Goal: Information Seeking & Learning: Check status

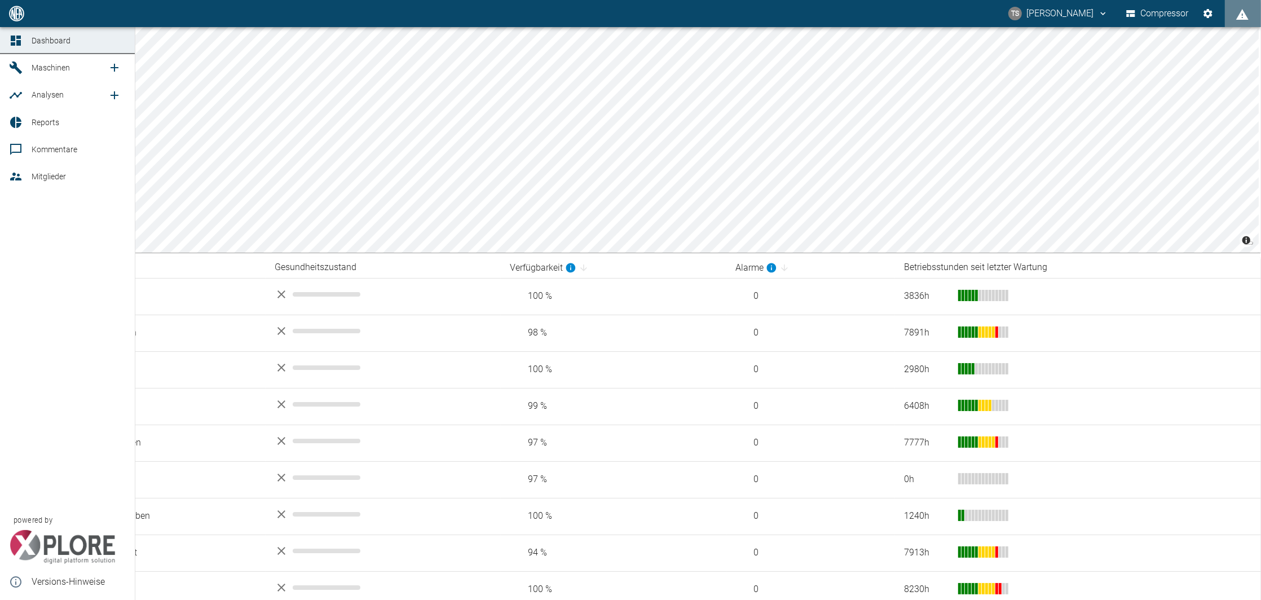
click at [36, 72] on span "Maschinen" at bounding box center [51, 67] width 38 height 9
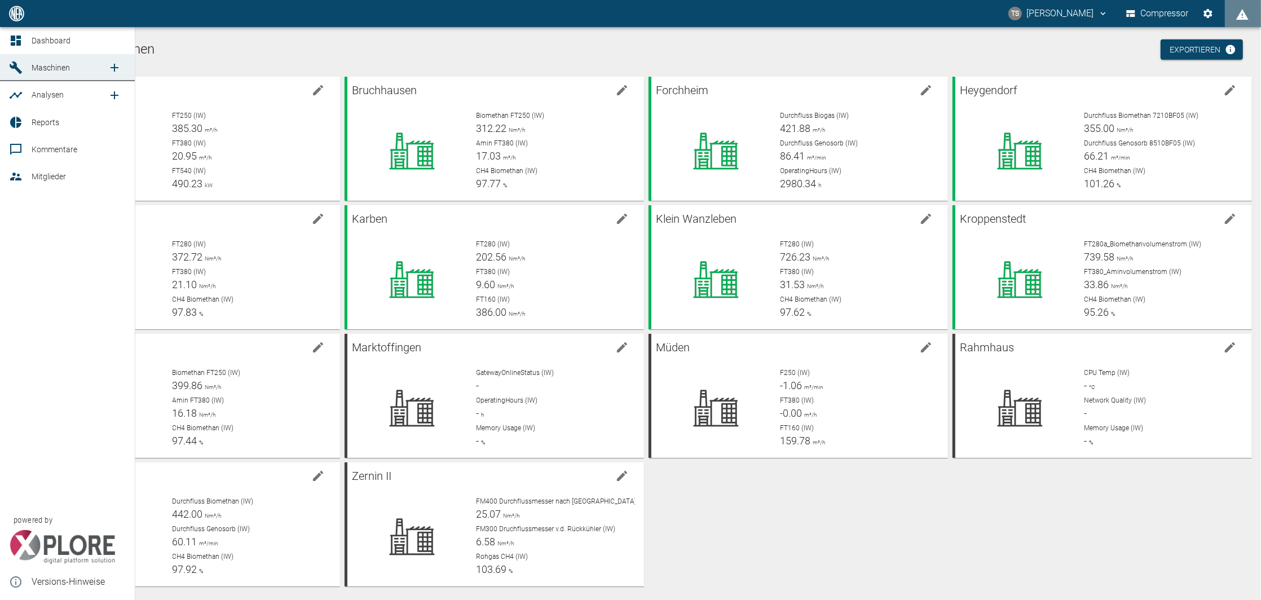
click at [25, 126] on div at bounding box center [17, 123] width 17 height 14
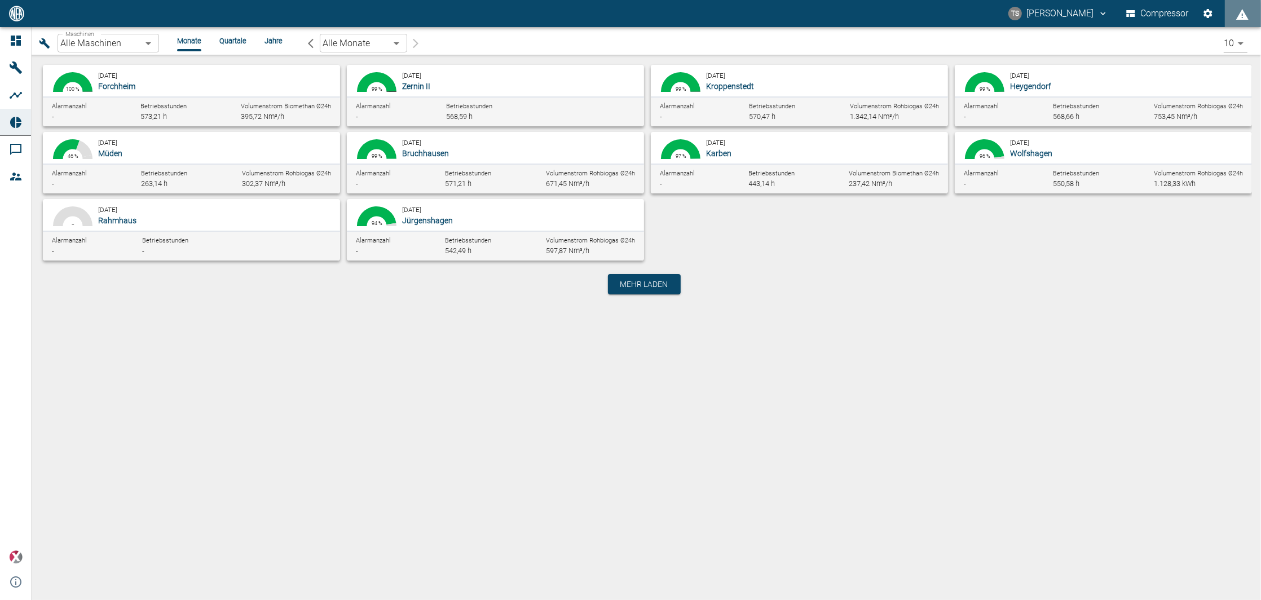
click at [460, 146] on div "[DATE] [GEOGRAPHIC_DATA]" at bounding box center [520, 148] width 237 height 23
type input "af7d40c2-c812-4a17-a281-d871ce7187b0"
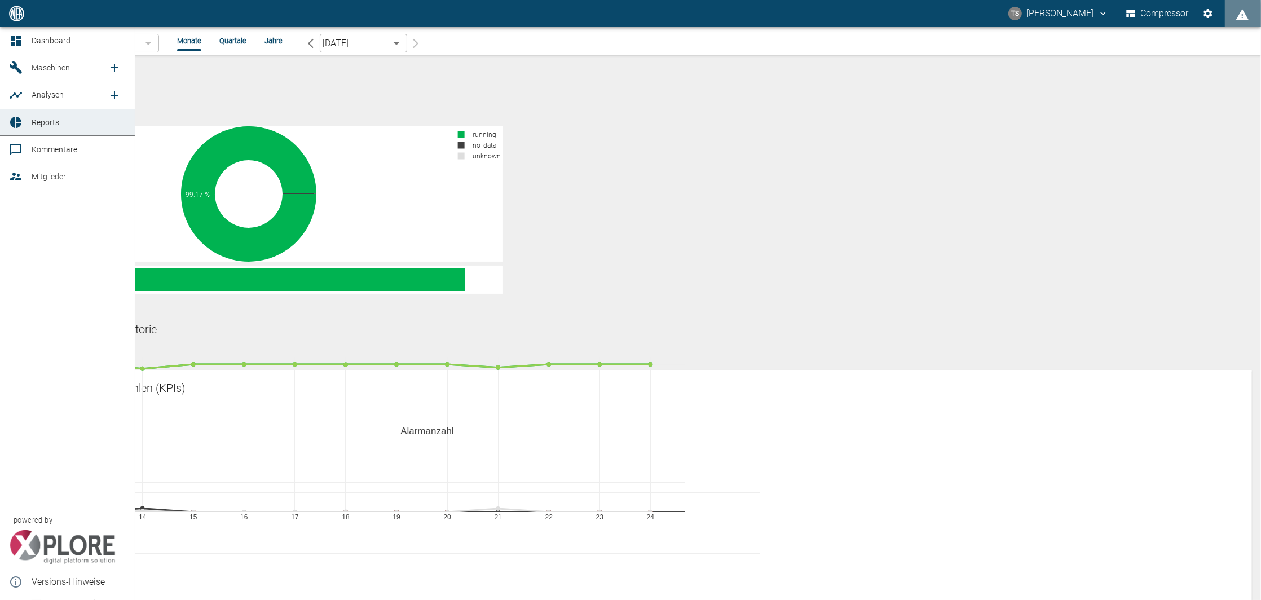
click at [39, 67] on span "Maschinen" at bounding box center [51, 67] width 38 height 9
